Goal: Information Seeking & Learning: Learn about a topic

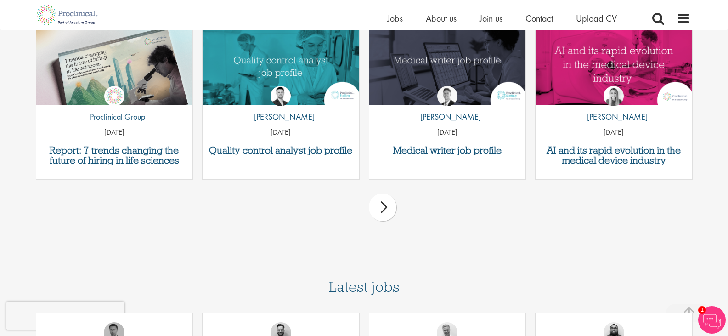
scroll to position [2525, 0]
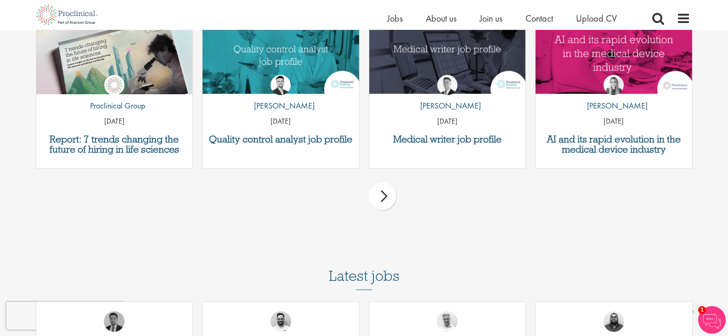
click at [385, 184] on div "next" at bounding box center [383, 196] width 28 height 28
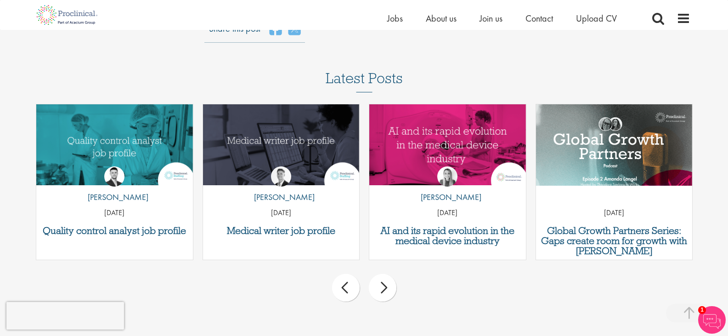
scroll to position [2433, 0]
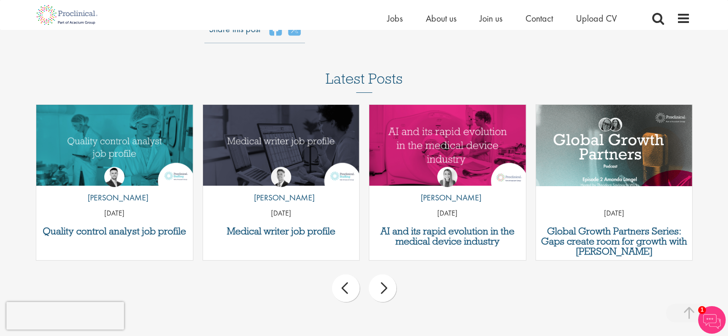
click at [386, 278] on div "next" at bounding box center [383, 288] width 28 height 28
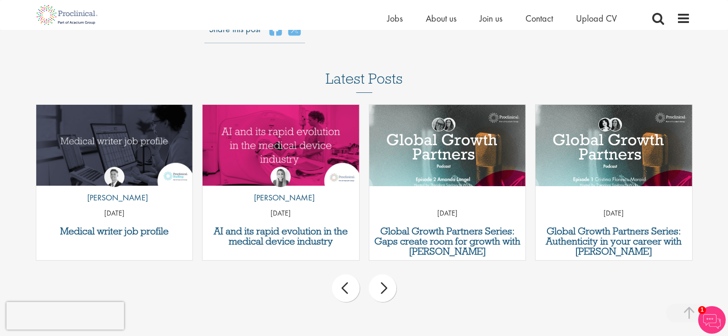
click at [386, 278] on div "next" at bounding box center [383, 288] width 28 height 28
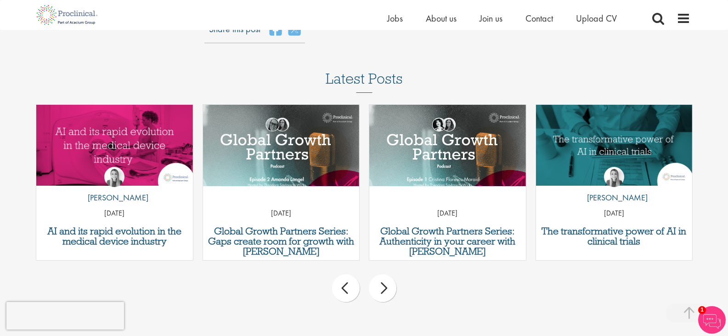
click at [386, 278] on div "next" at bounding box center [383, 288] width 28 height 28
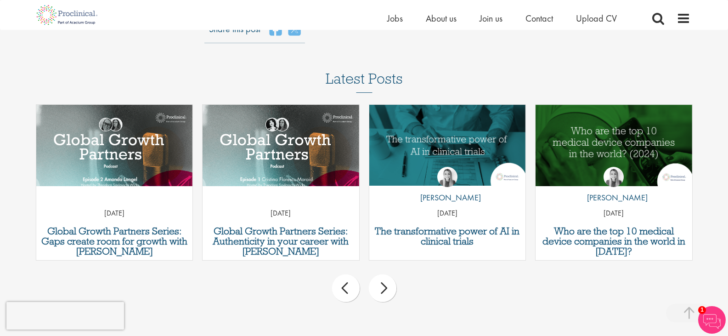
click at [386, 278] on div "next" at bounding box center [383, 288] width 28 height 28
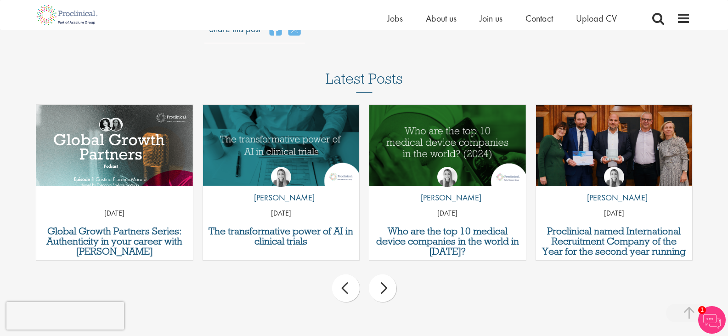
click at [386, 278] on div "next" at bounding box center [383, 288] width 28 height 28
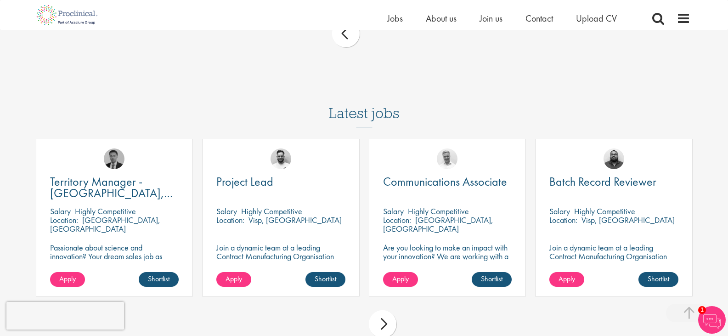
scroll to position [2709, 0]
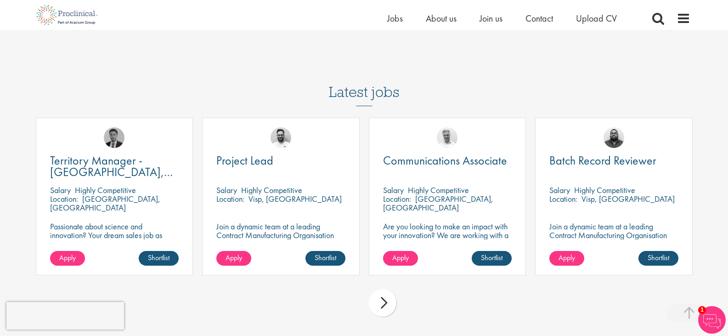
click at [382, 298] on div "next" at bounding box center [383, 303] width 28 height 28
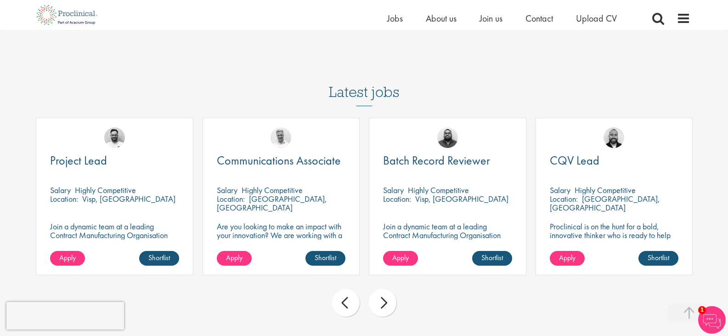
click at [388, 294] on div "next" at bounding box center [383, 303] width 28 height 28
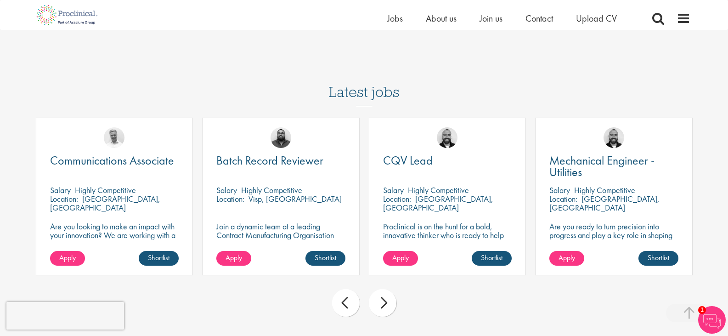
click at [388, 294] on div "next" at bounding box center [383, 303] width 28 height 28
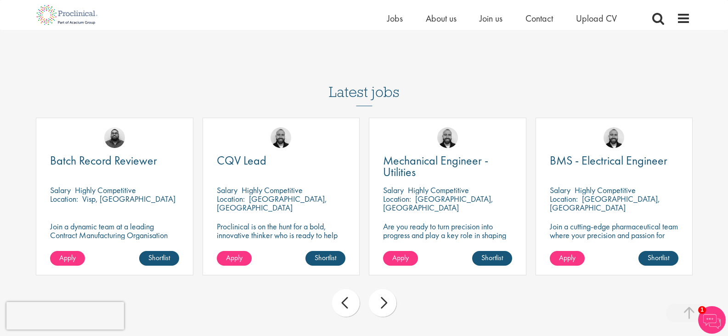
click at [388, 294] on div "next" at bounding box center [383, 303] width 28 height 28
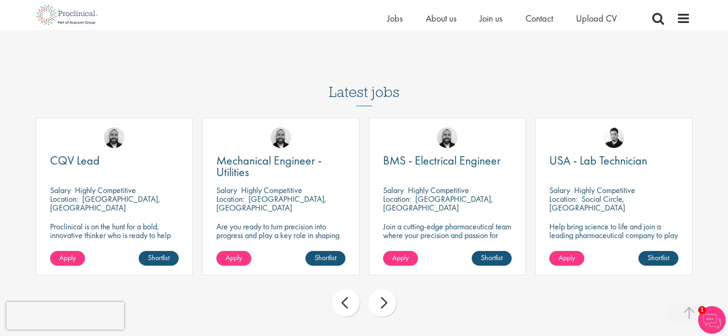
click at [388, 294] on div "next" at bounding box center [383, 303] width 28 height 28
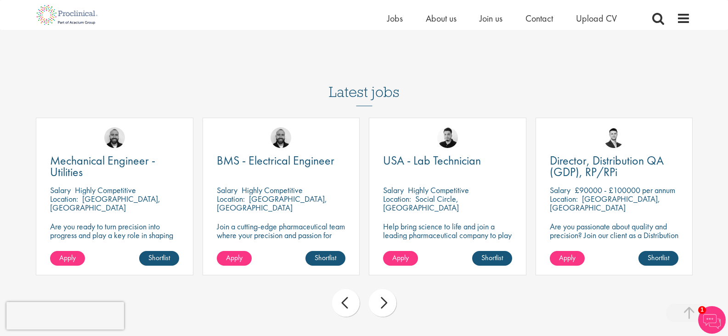
click at [388, 294] on div "next" at bounding box center [383, 303] width 28 height 28
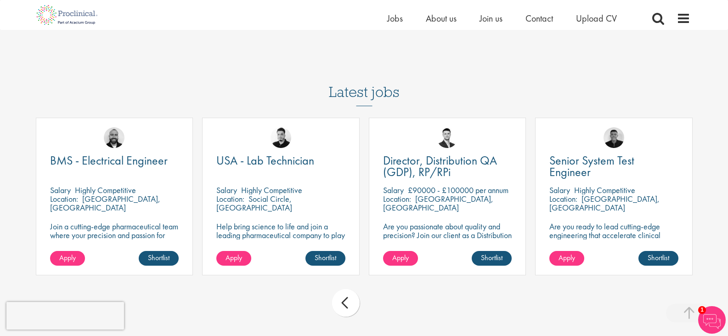
click at [388, 294] on div "prev next" at bounding box center [364, 304] width 666 height 40
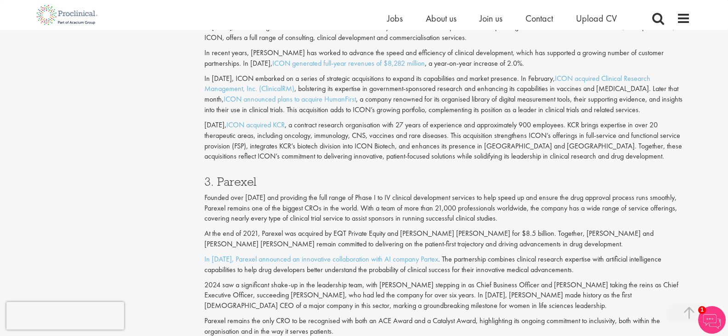
scroll to position [882, 0]
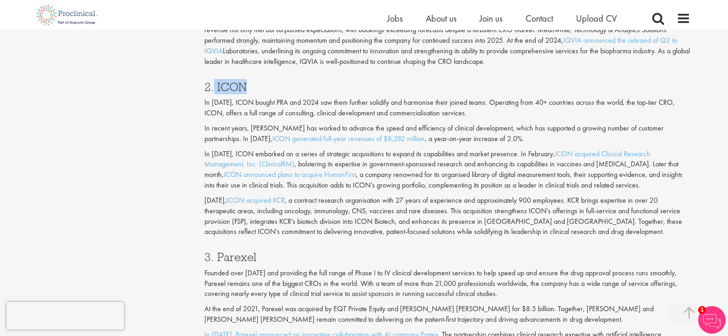
drag, startPoint x: 248, startPoint y: 85, endPoint x: 213, endPoint y: 82, distance: 34.6
click at [213, 82] on h3 "2. ICON" at bounding box center [447, 87] width 486 height 12
click at [282, 73] on div "2. ICON In [DATE], ICON bought PRA and 2024 saw them further solidify and harmo…" at bounding box center [447, 157] width 500 height 170
